Goal: Book appointment/travel/reservation

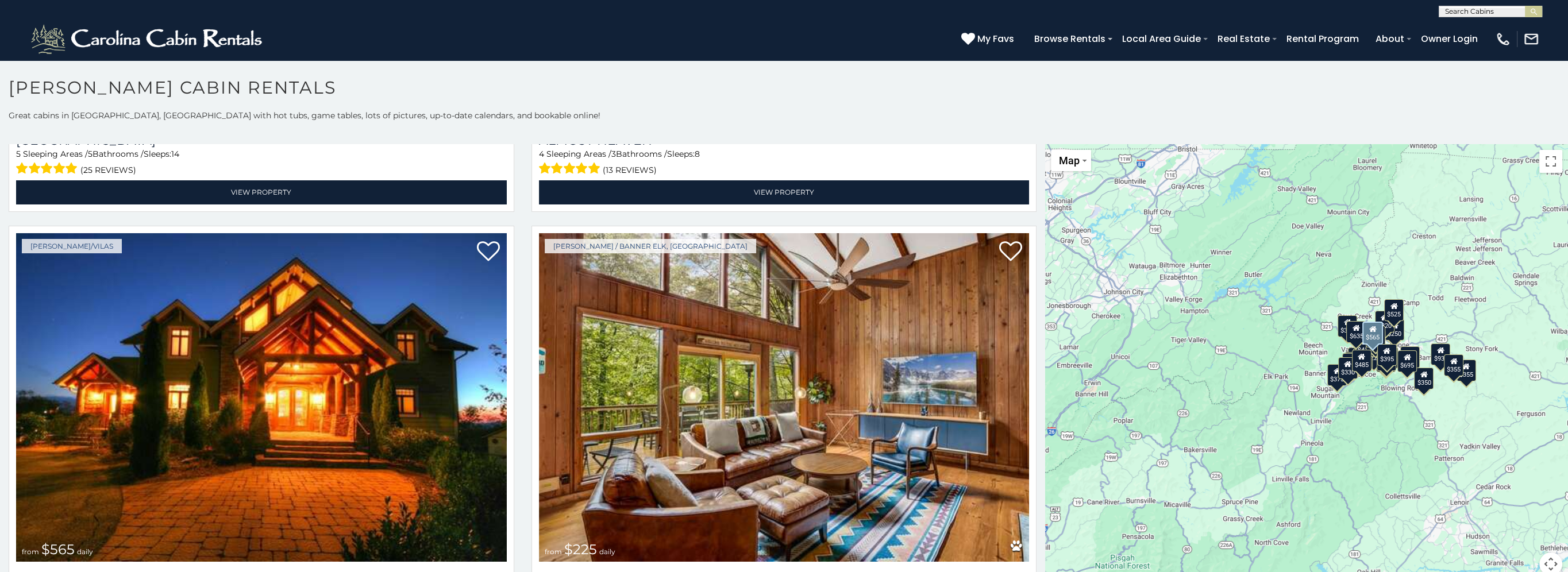
scroll to position [3388, 0]
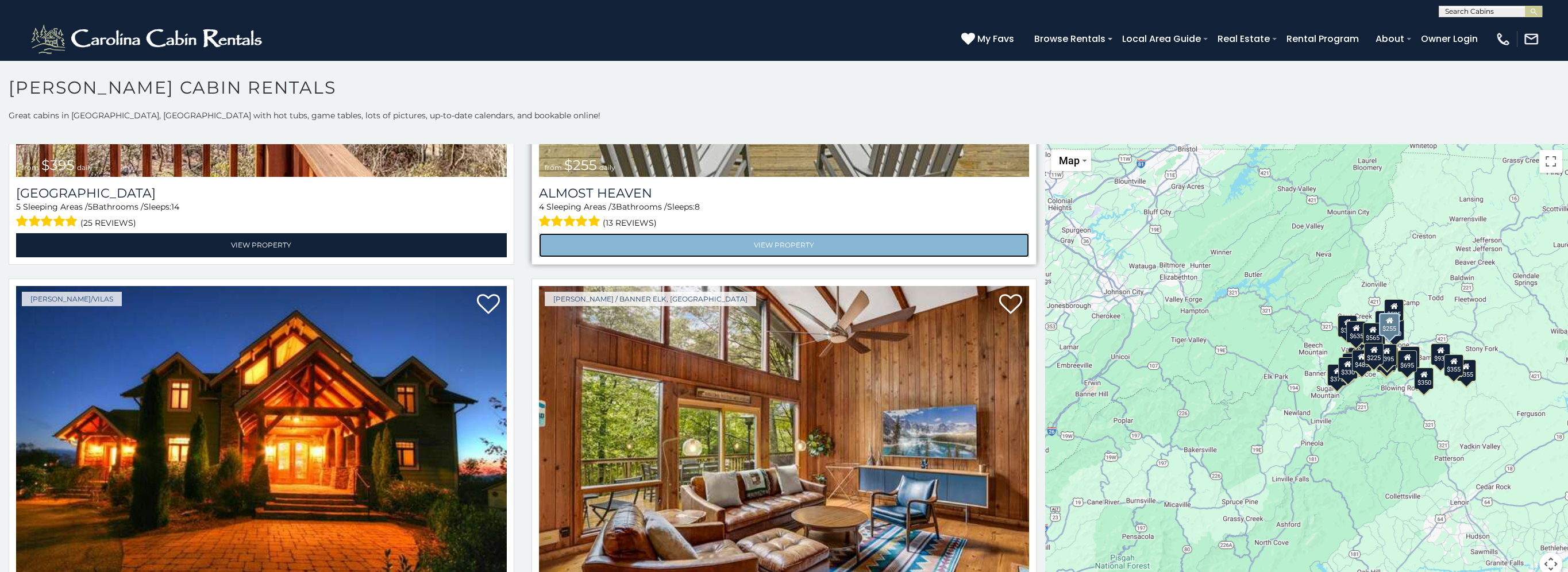
click at [775, 233] on link "View Property" at bounding box center [784, 245] width 490 height 24
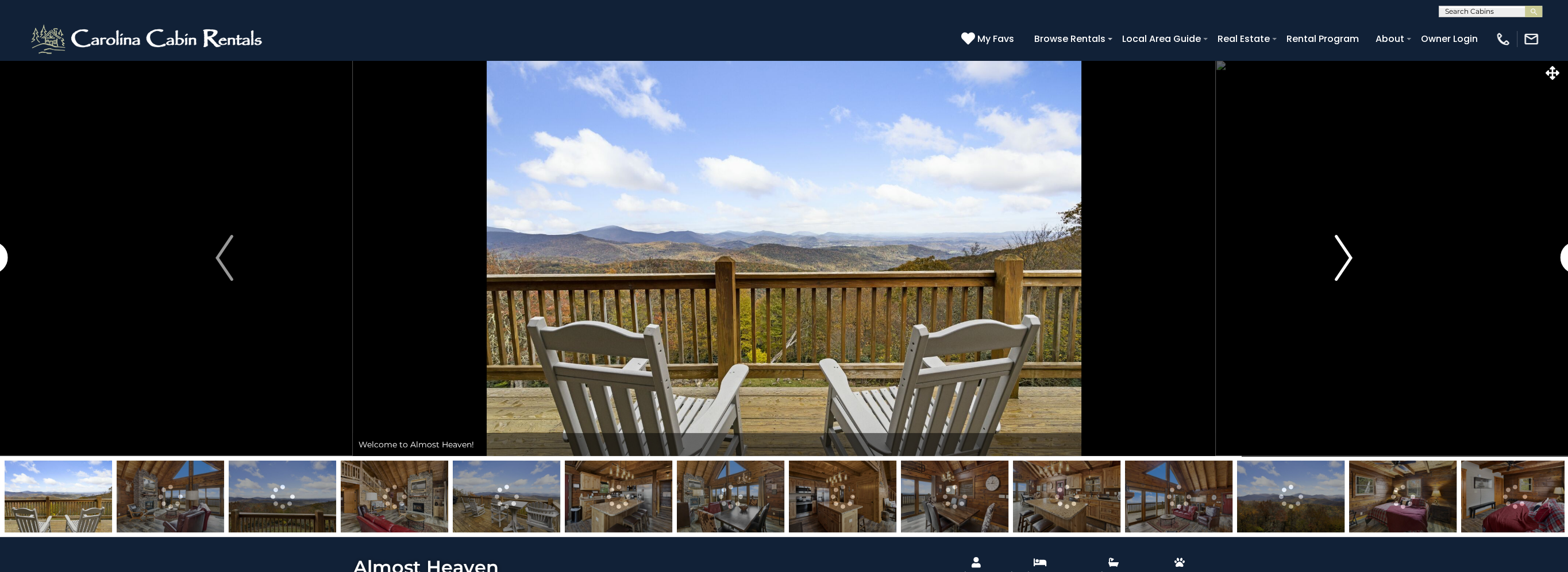
click at [1349, 261] on img "Next" at bounding box center [1343, 258] width 17 height 46
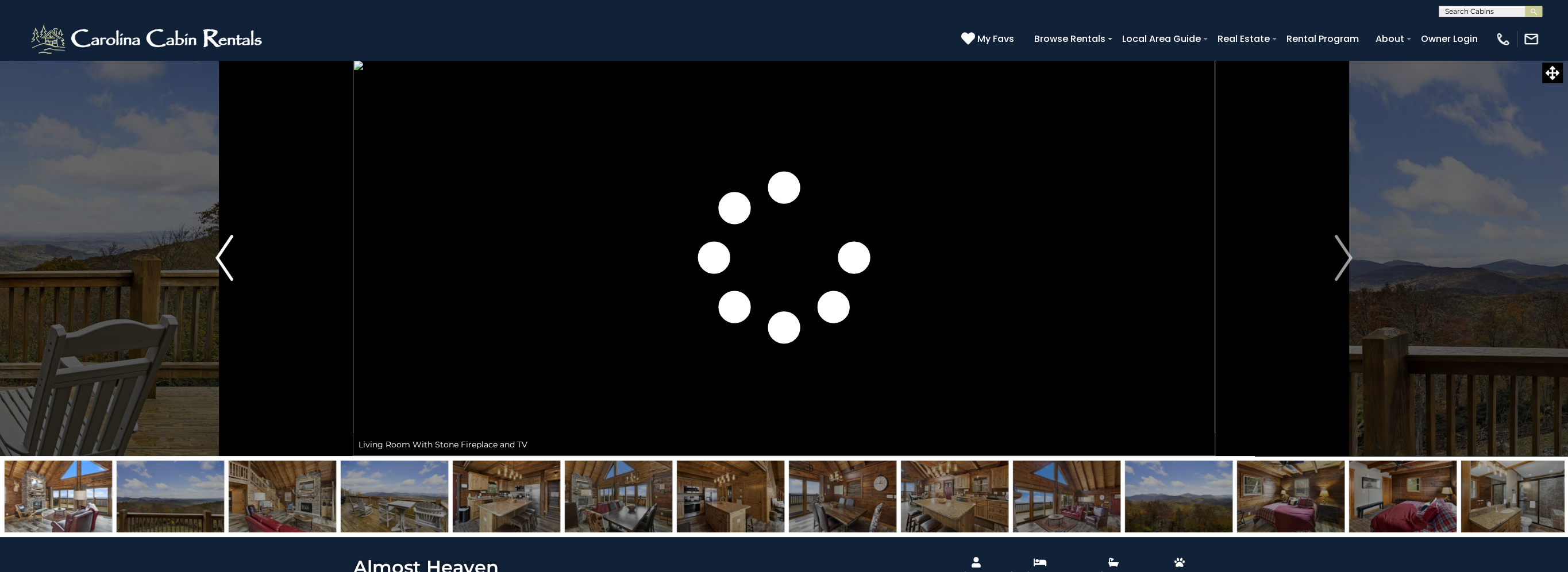
click at [221, 257] on img "Previous" at bounding box center [224, 258] width 17 height 46
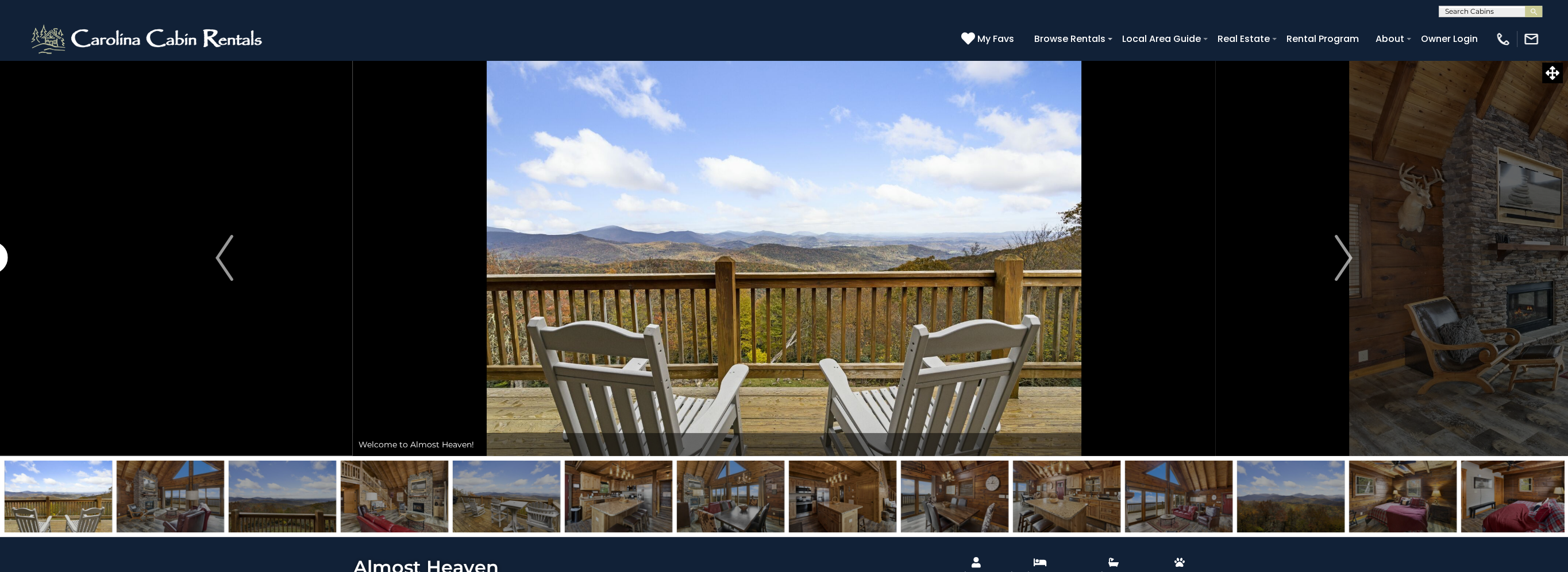
click at [176, 501] on img at bounding box center [170, 496] width 108 height 72
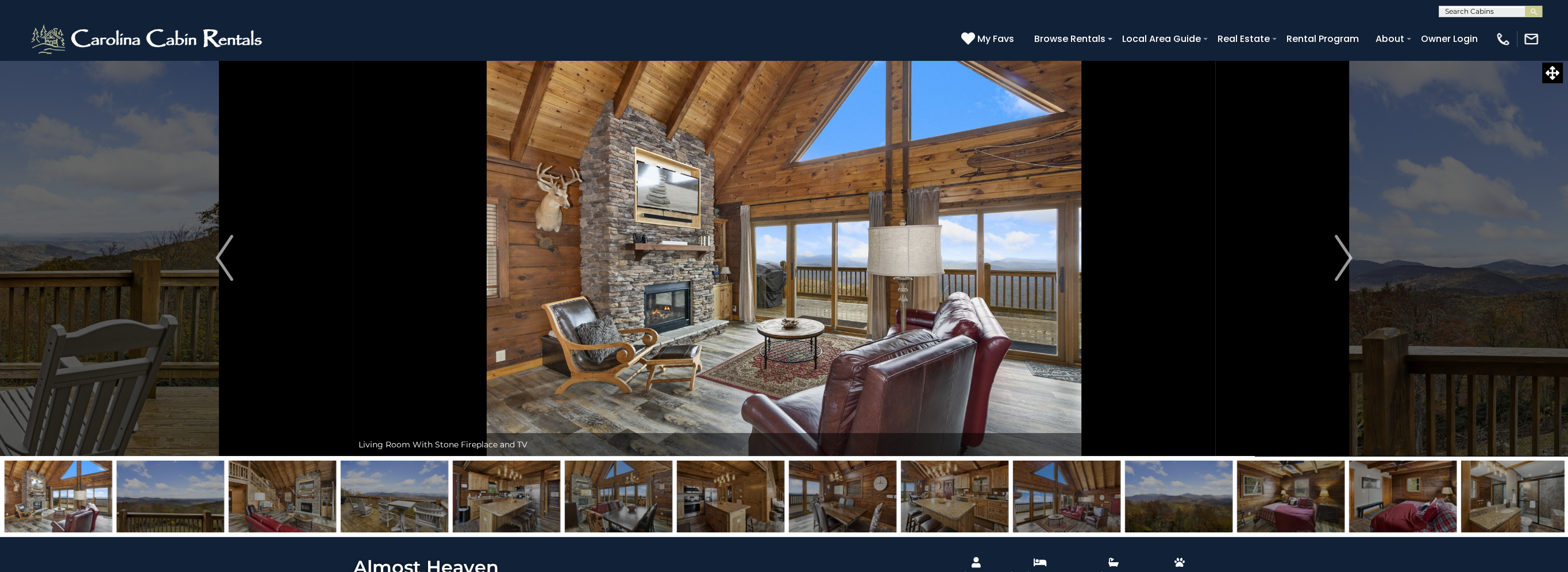
click at [262, 513] on img at bounding box center [282, 496] width 108 height 72
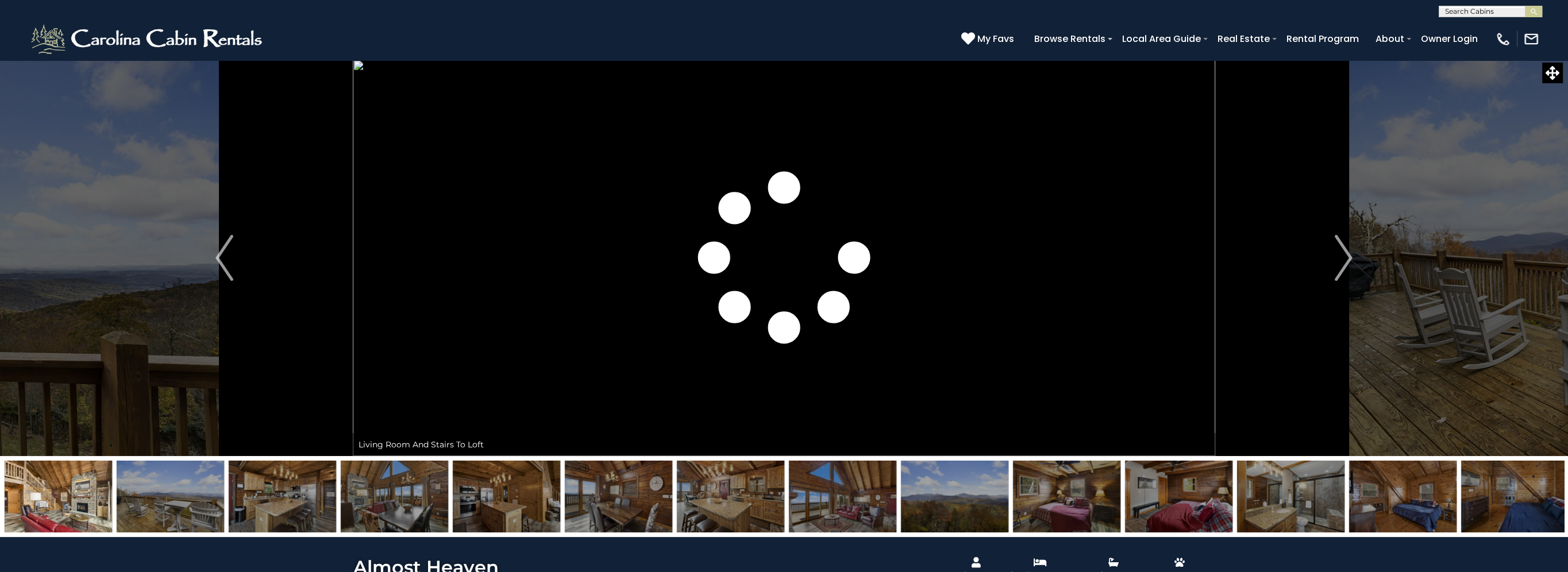
click at [1088, 505] on img at bounding box center [1067, 496] width 108 height 72
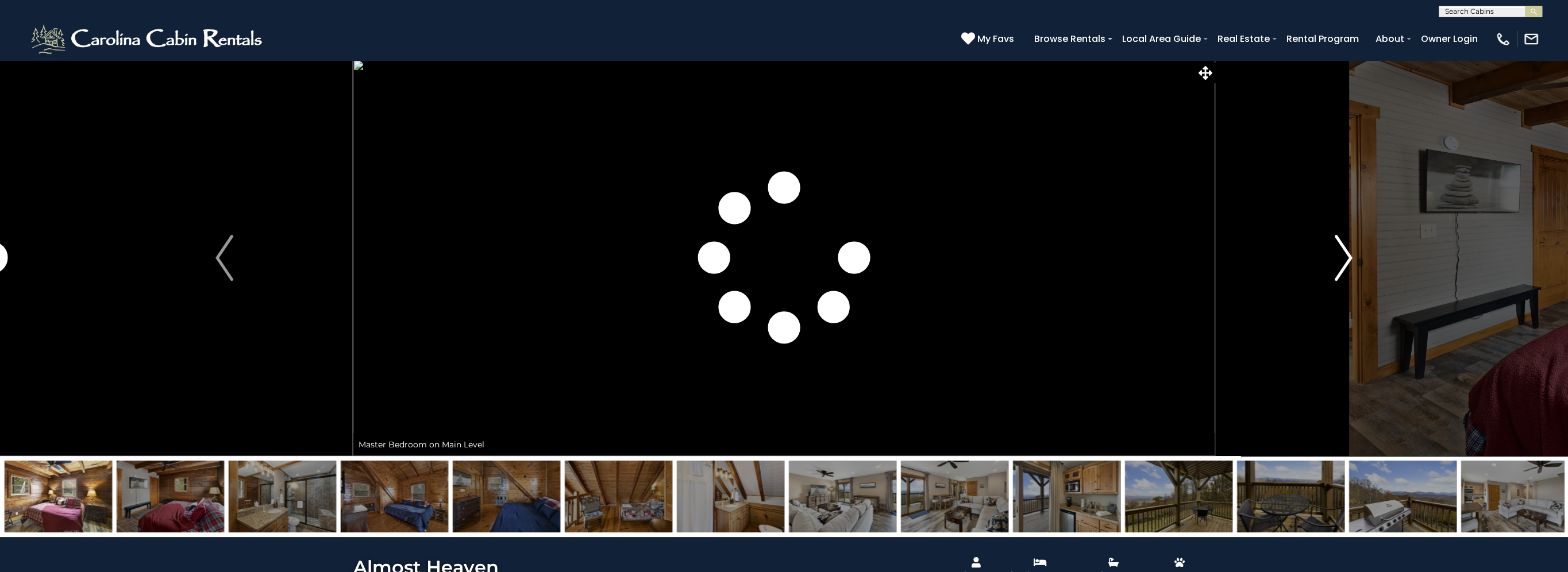
click at [1345, 262] on img "Next" at bounding box center [1343, 258] width 17 height 46
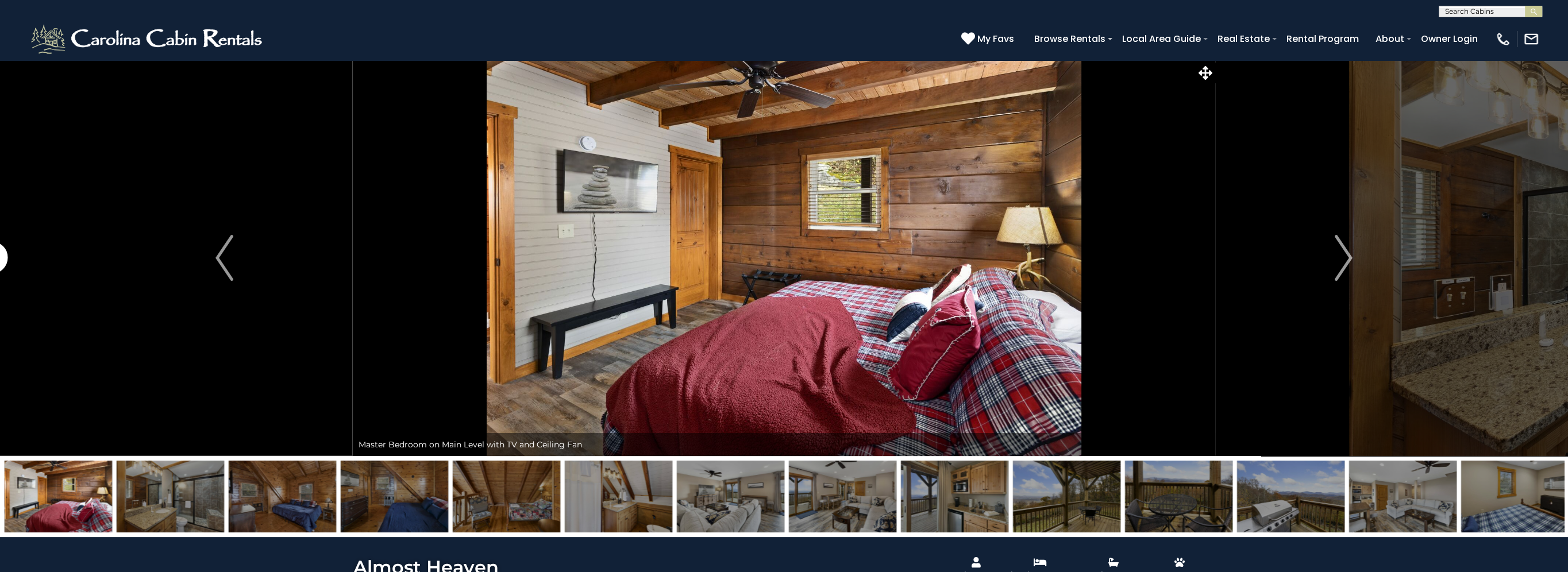
click at [1503, 494] on img at bounding box center [1515, 496] width 108 height 72
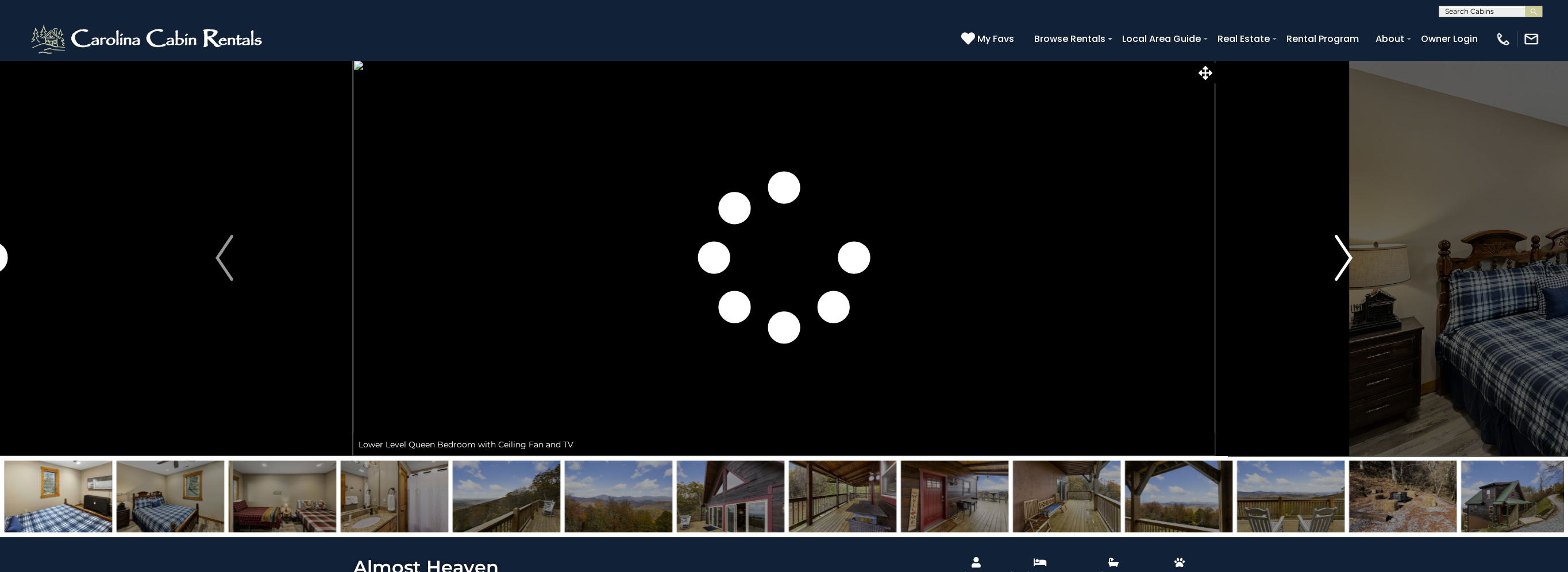
click at [1344, 266] on img "Next" at bounding box center [1343, 258] width 17 height 46
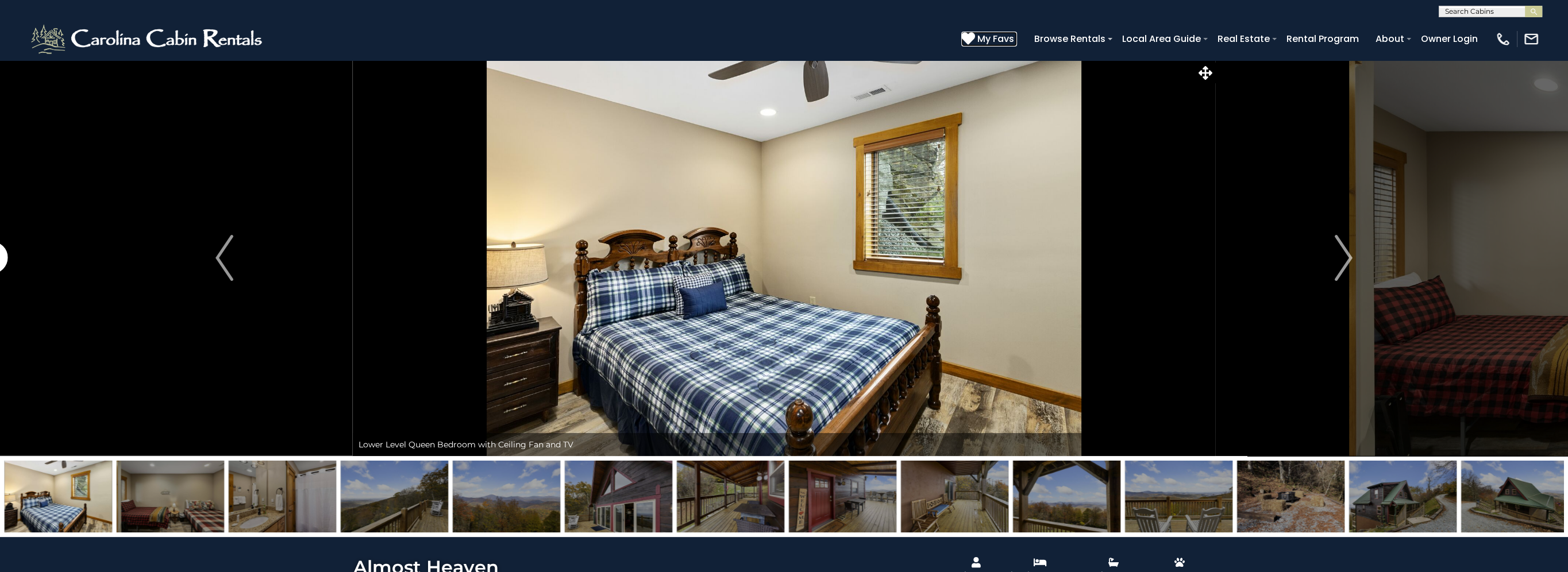
click at [990, 38] on span "My Favs" at bounding box center [996, 39] width 37 height 15
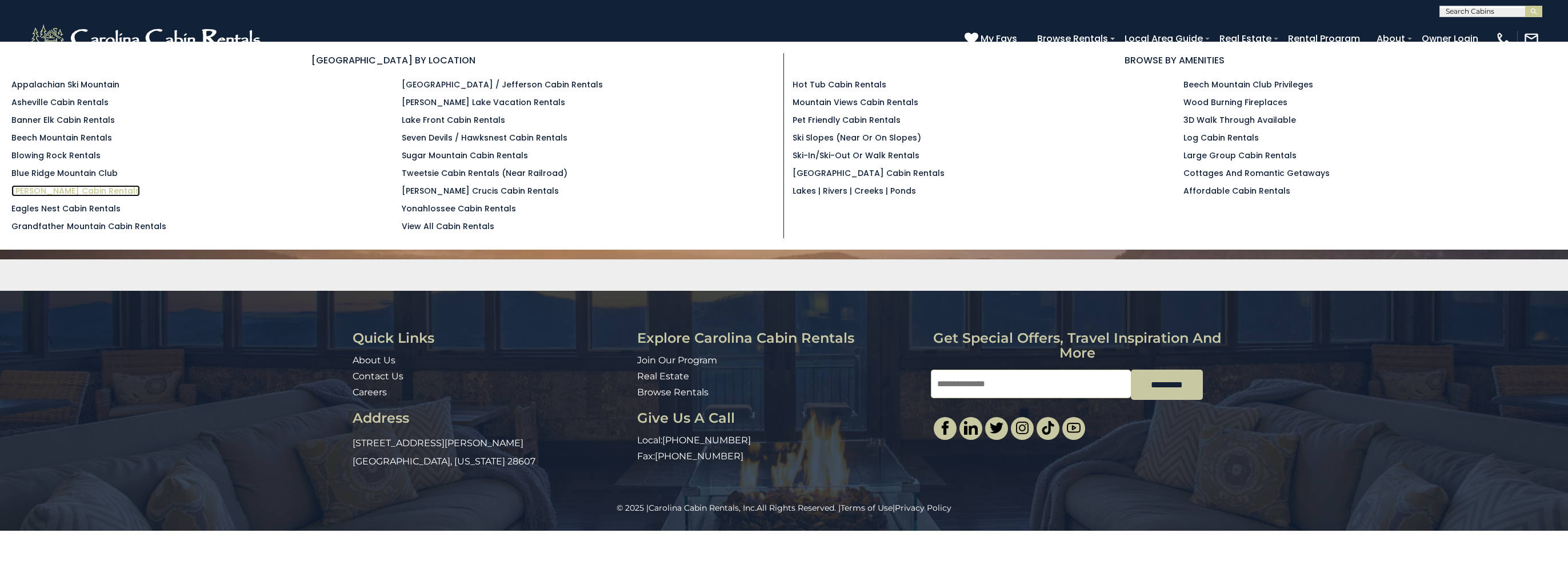
click at [42, 190] on link "[PERSON_NAME] Cabin Rentals" at bounding box center [76, 191] width 129 height 11
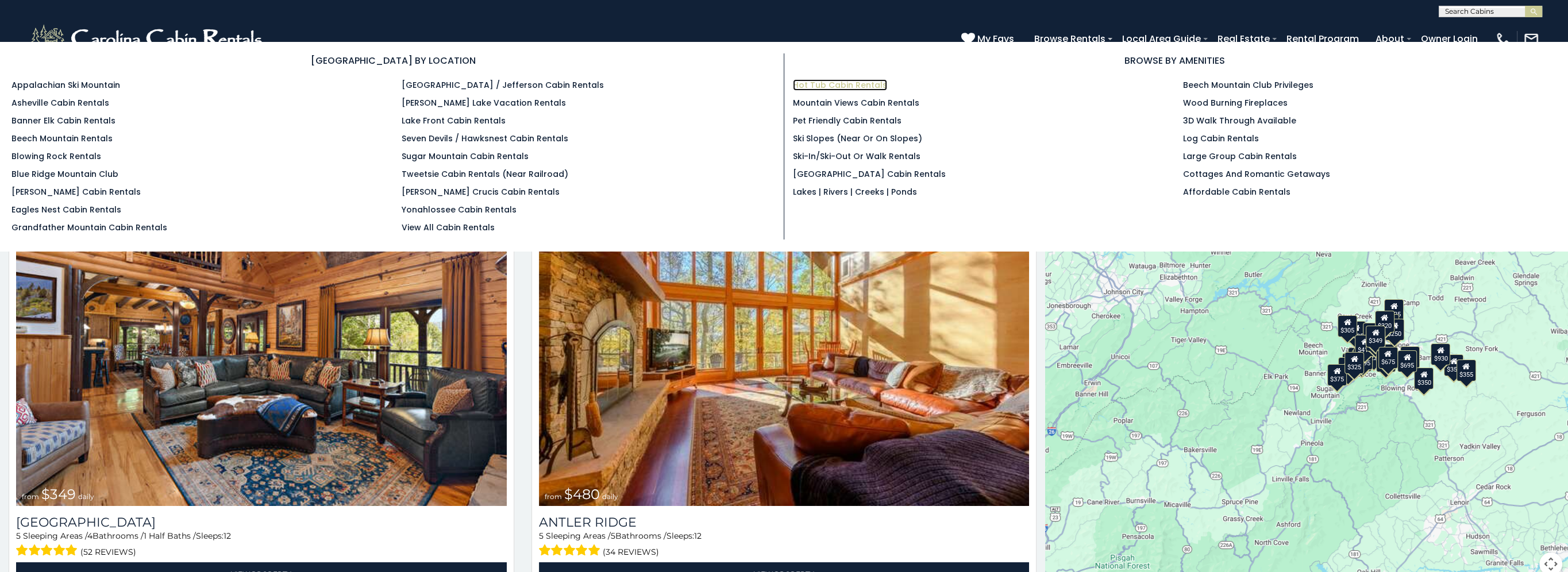
click at [845, 85] on link "Hot Tub Cabin Rentals" at bounding box center [840, 85] width 95 height 11
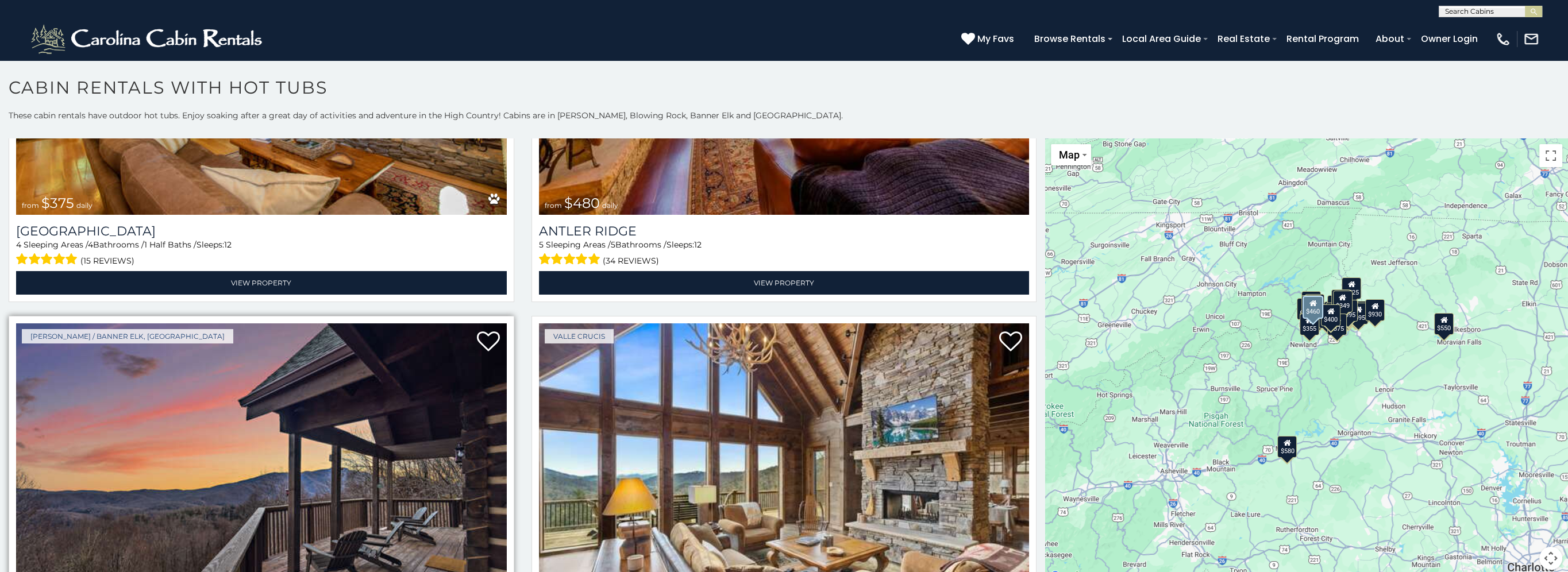
scroll to position [861, 0]
